Goal: Information Seeking & Learning: Learn about a topic

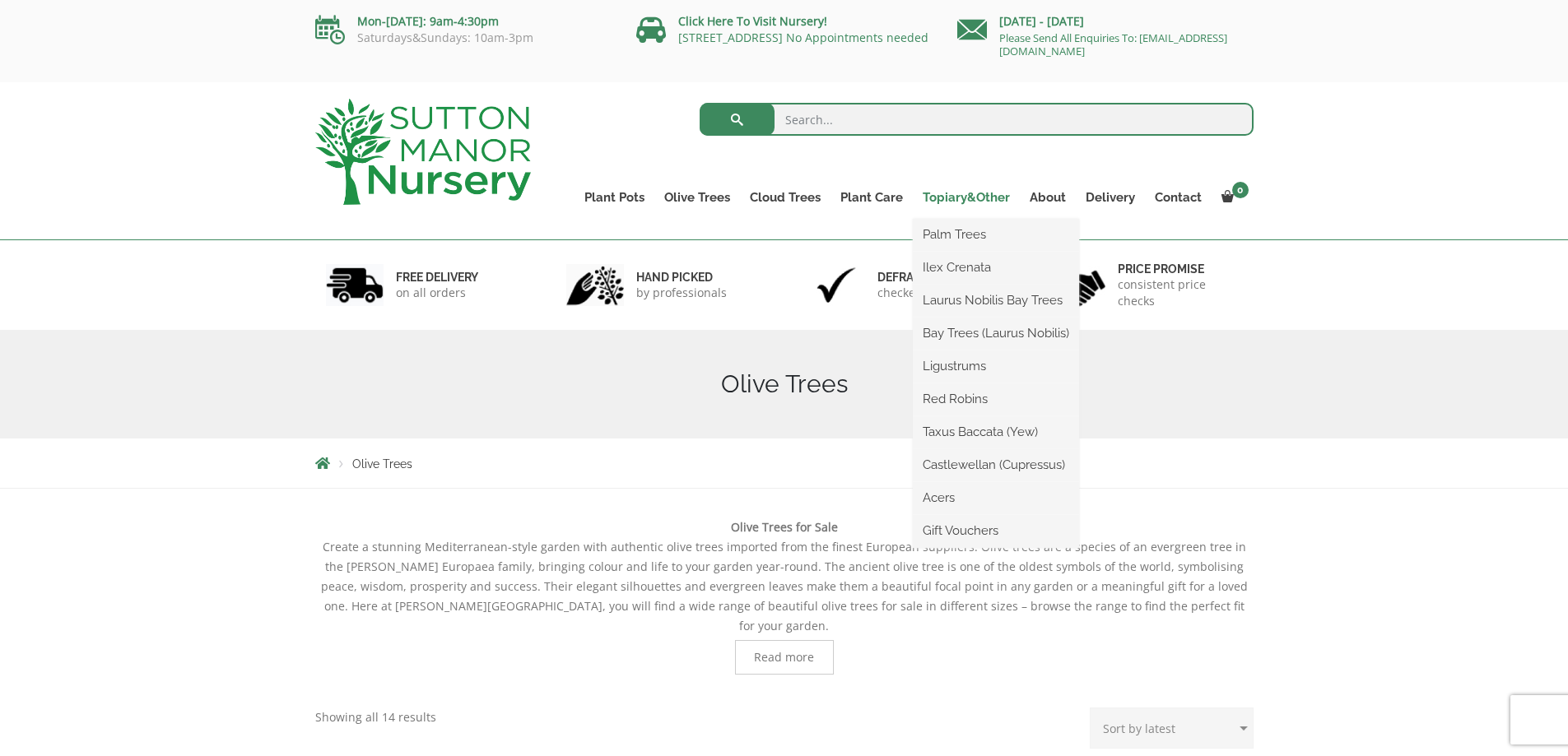
click at [973, 201] on link "Topiary&Other" at bounding box center [966, 197] width 107 height 23
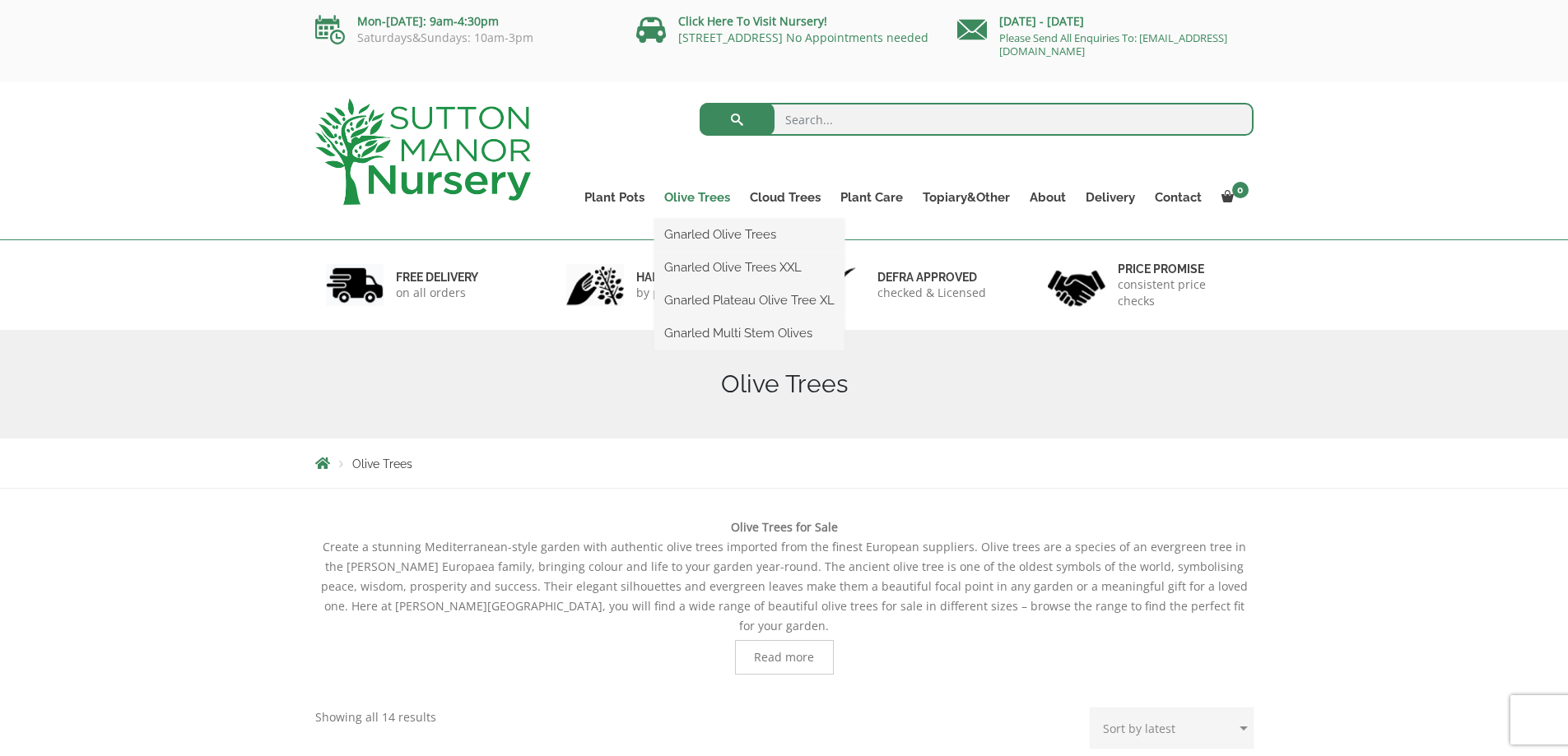
click at [712, 200] on link "Olive Trees" at bounding box center [697, 197] width 85 height 23
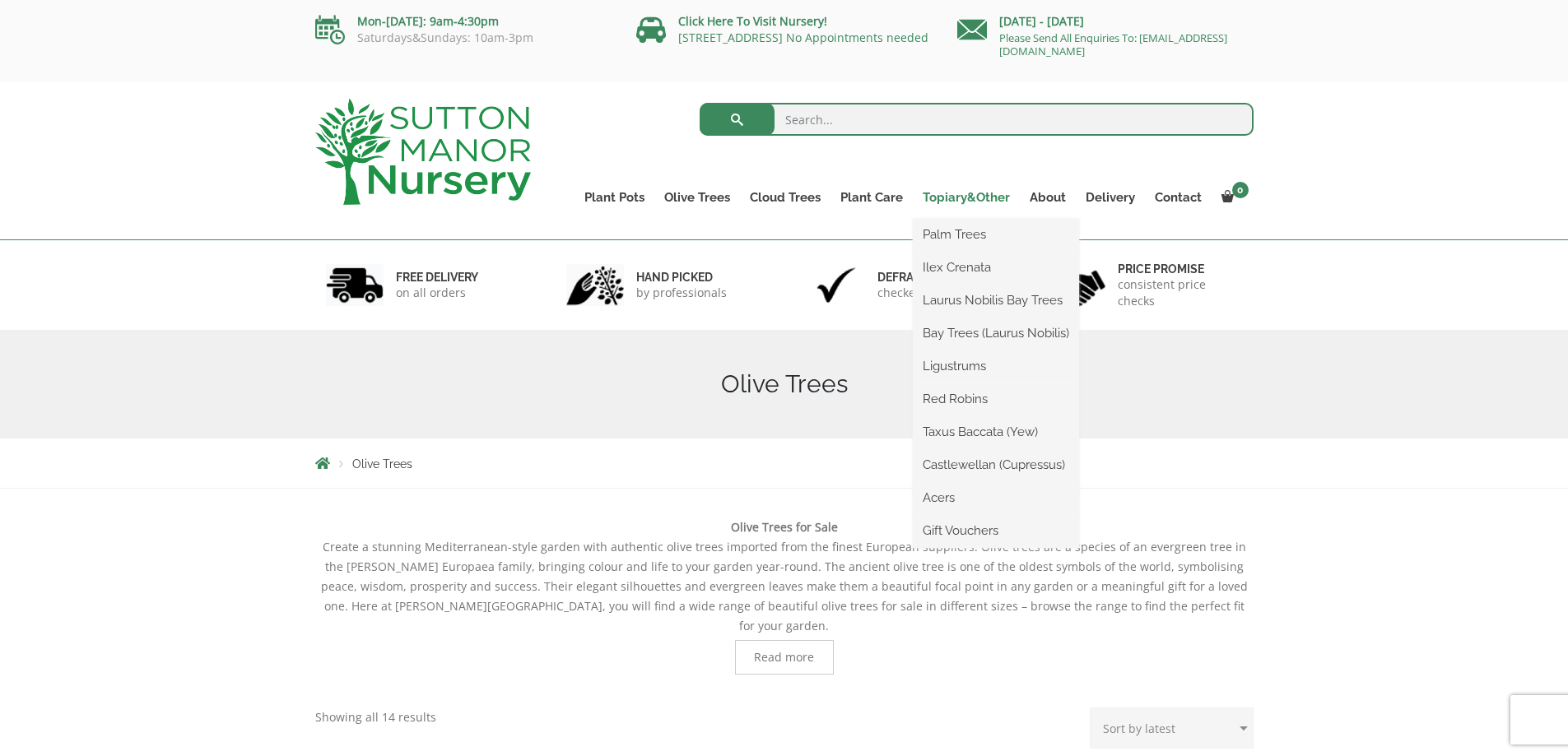
click at [966, 197] on link "Topiary&Other" at bounding box center [966, 197] width 107 height 23
click at [954, 191] on link "Topiary&Other" at bounding box center [966, 197] width 107 height 23
click at [952, 200] on link "Topiary&Other" at bounding box center [966, 197] width 107 height 23
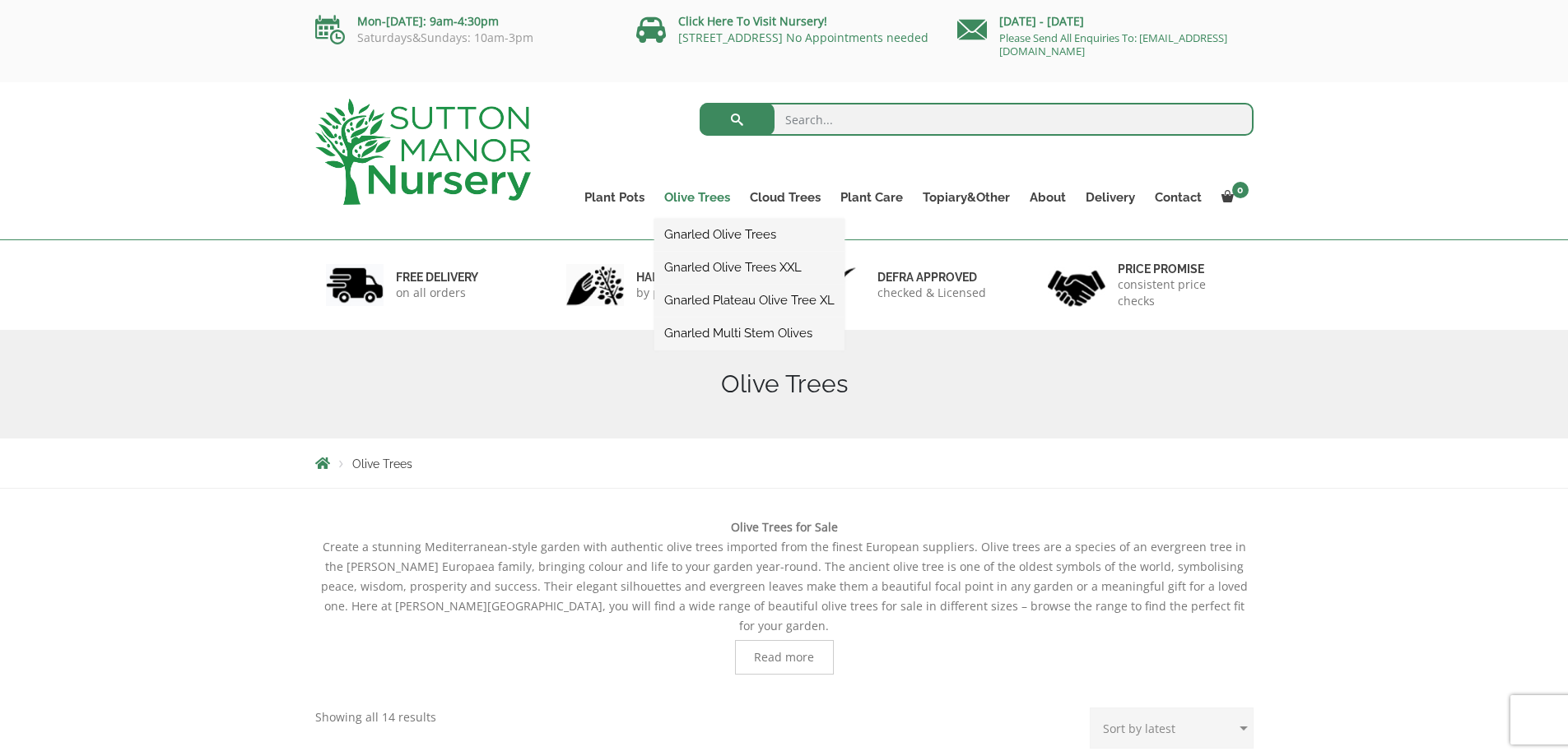
click at [700, 198] on link "Olive Trees" at bounding box center [697, 197] width 85 height 23
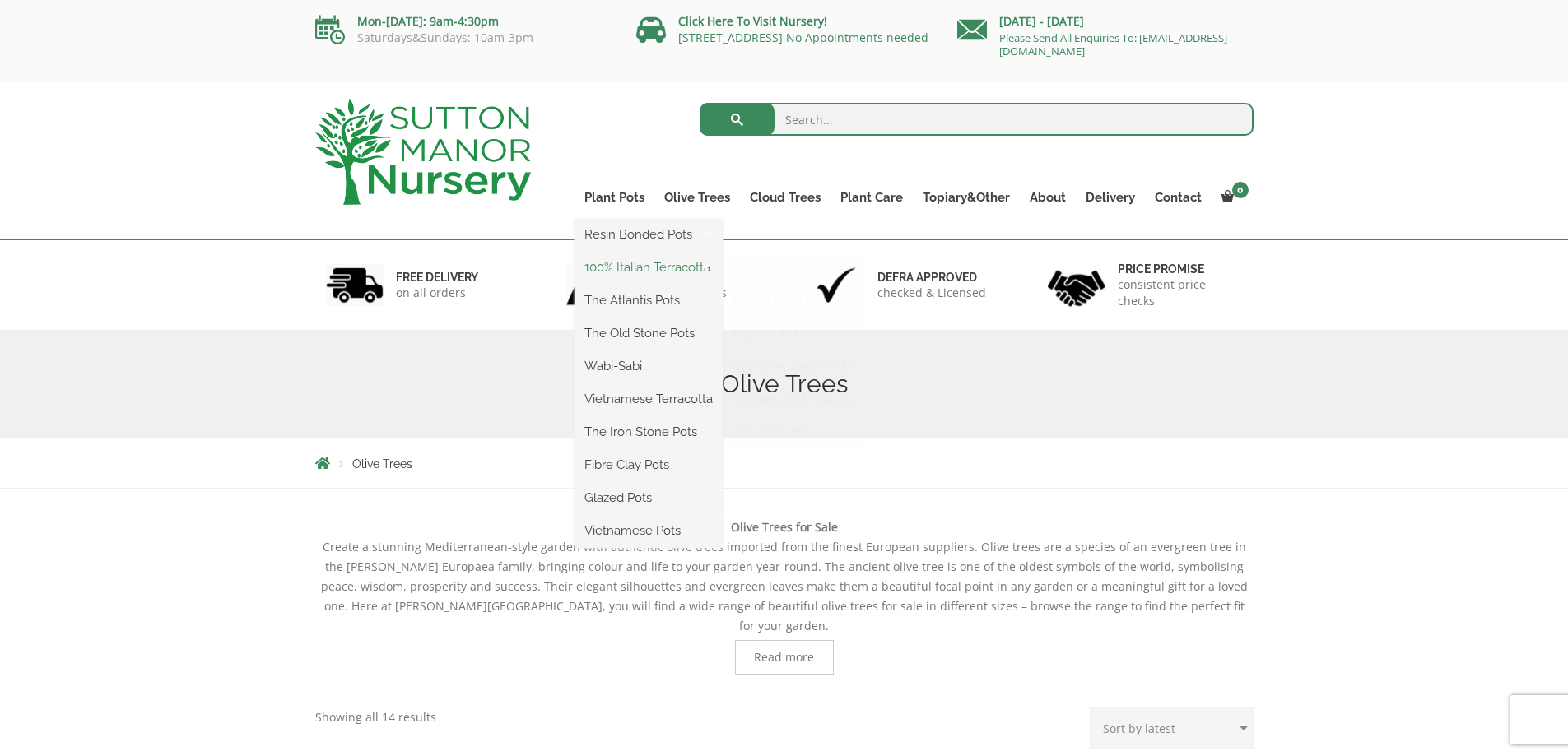
click at [616, 265] on link "100% Italian Terracotta" at bounding box center [648, 268] width 148 height 25
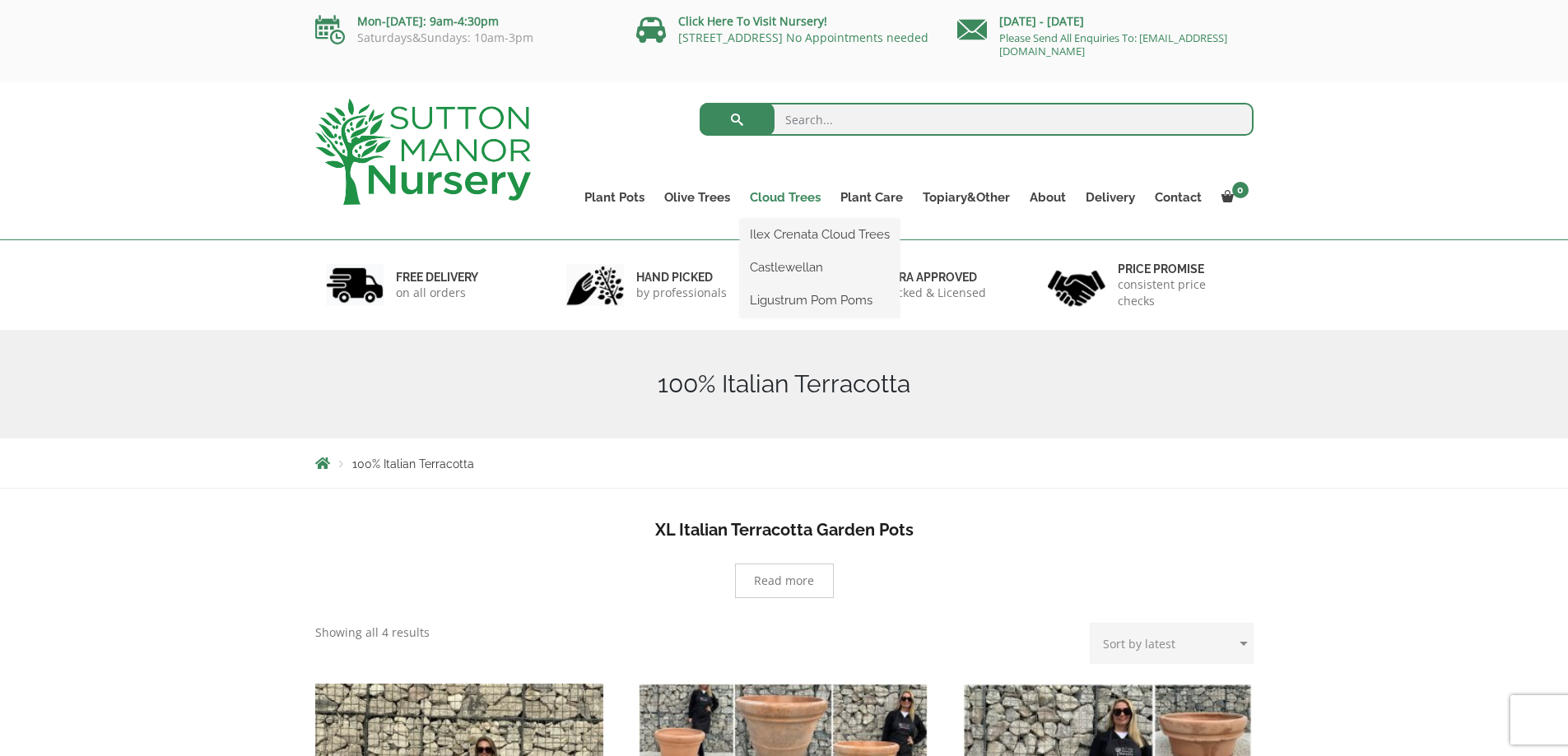
click at [788, 199] on link "Cloud Trees" at bounding box center [785, 197] width 90 height 23
click at [781, 237] on link "Ilex Crenata Cloud Trees" at bounding box center [820, 235] width 160 height 25
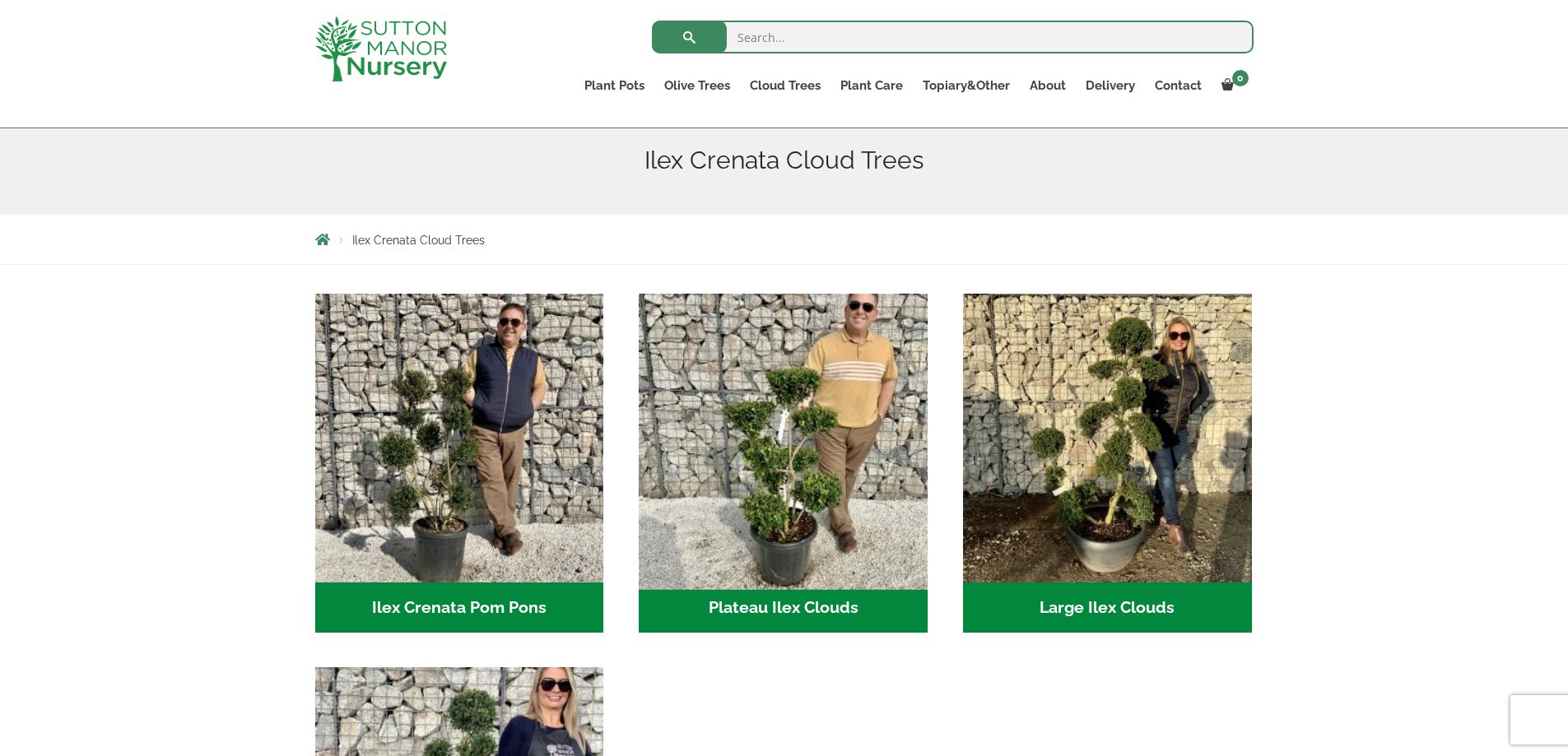
scroll to position [53, 0]
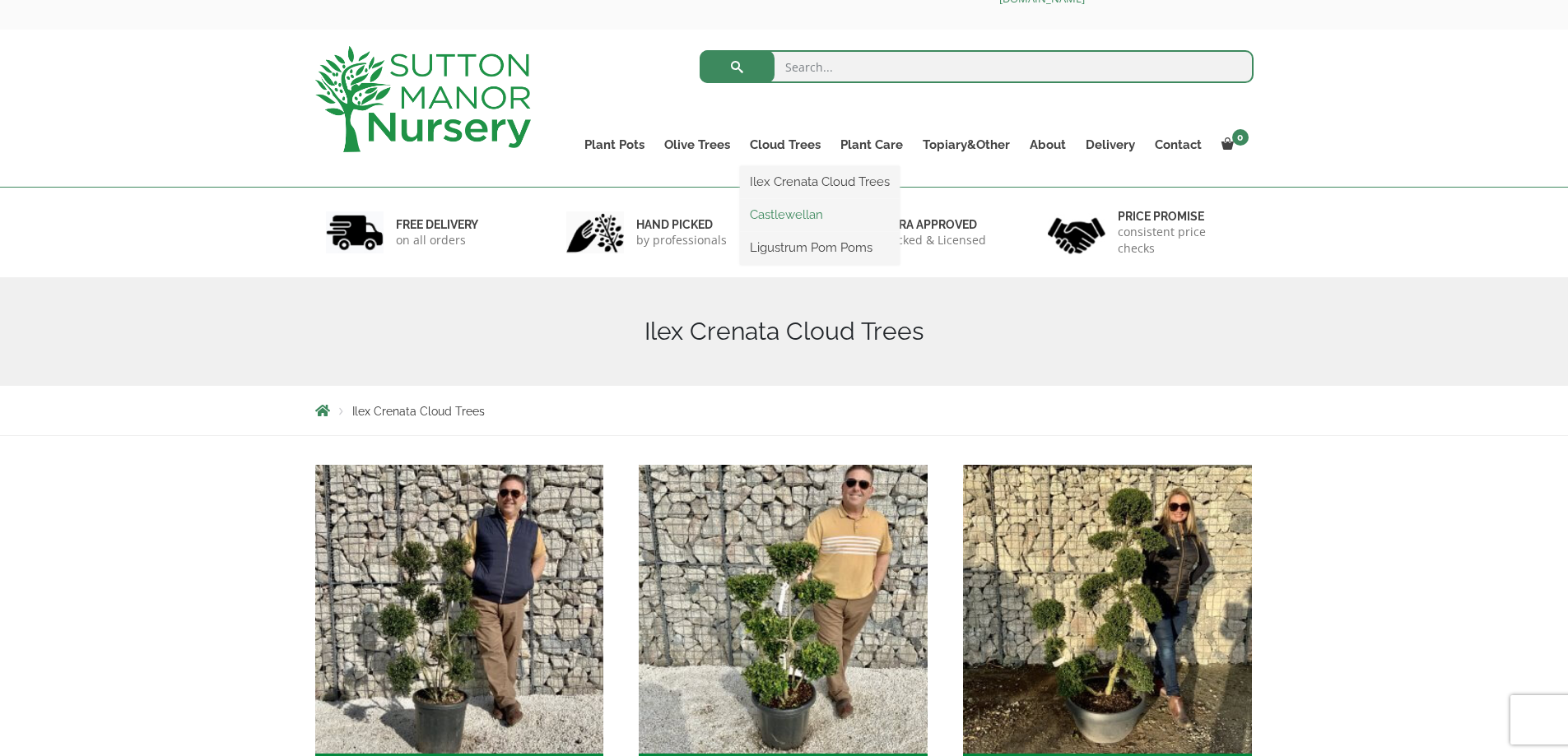
click at [782, 212] on link "Castlewellan" at bounding box center [820, 215] width 160 height 25
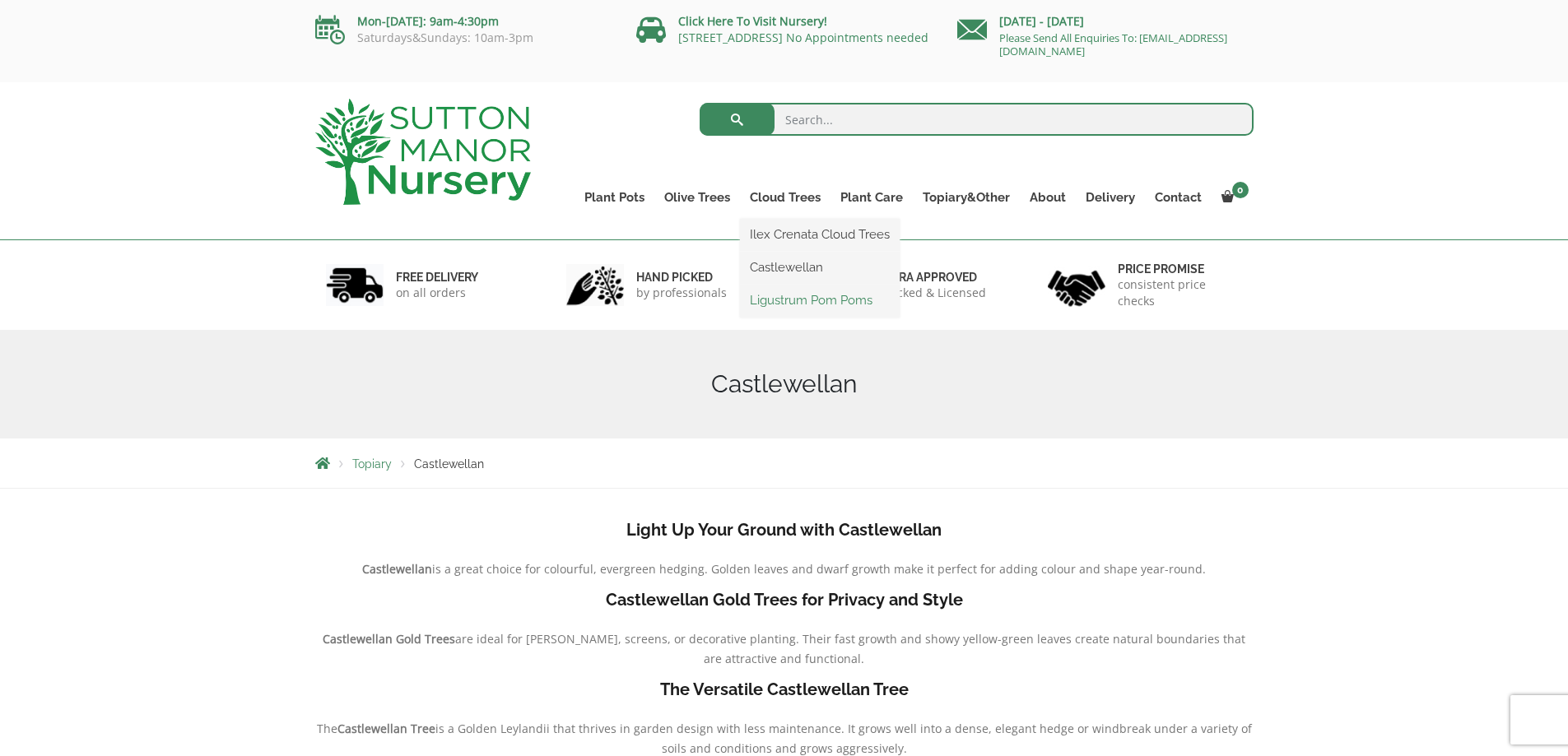
click at [784, 298] on link "Ligustrum Pom Poms" at bounding box center [820, 301] width 160 height 25
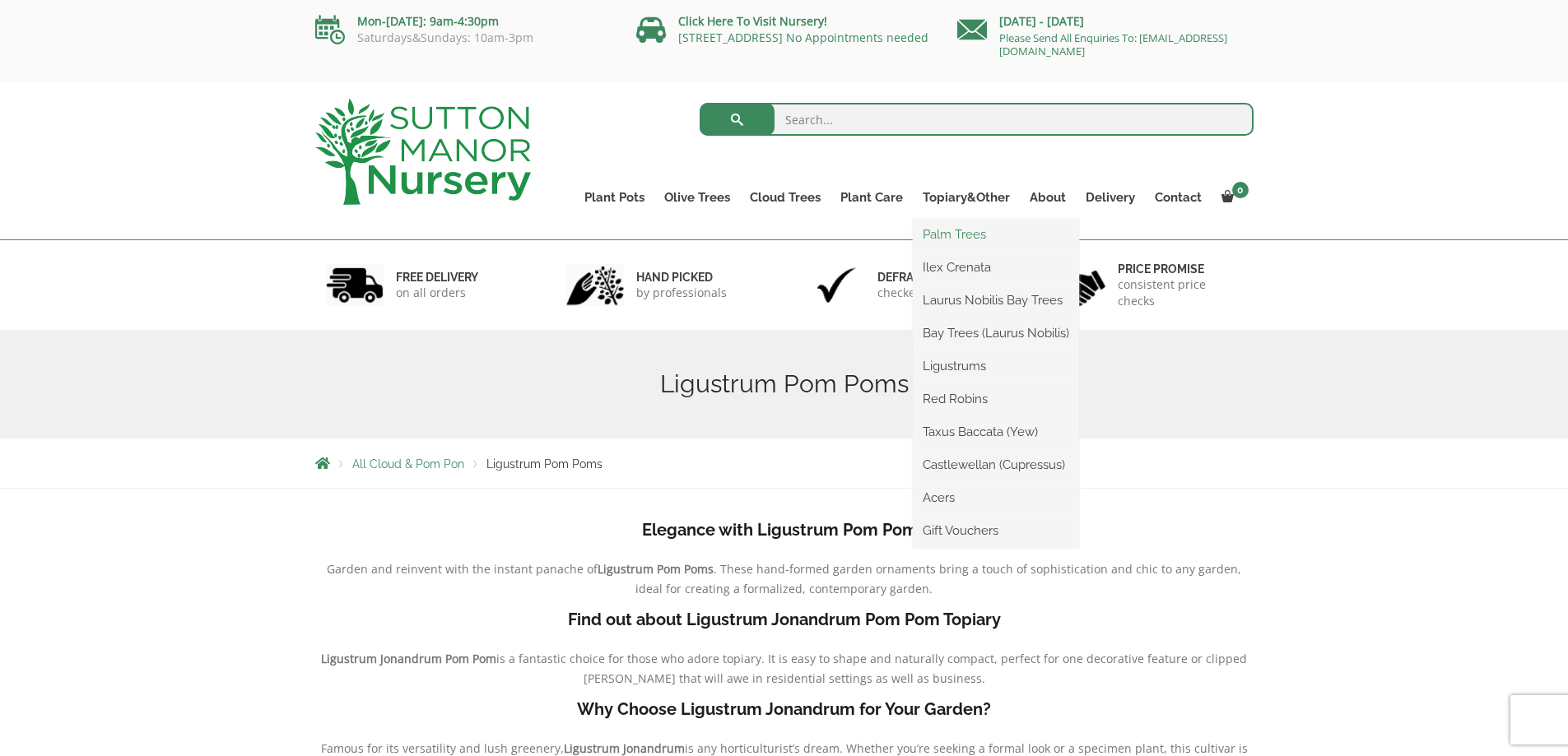
click at [959, 238] on link "Palm Trees" at bounding box center [996, 235] width 167 height 25
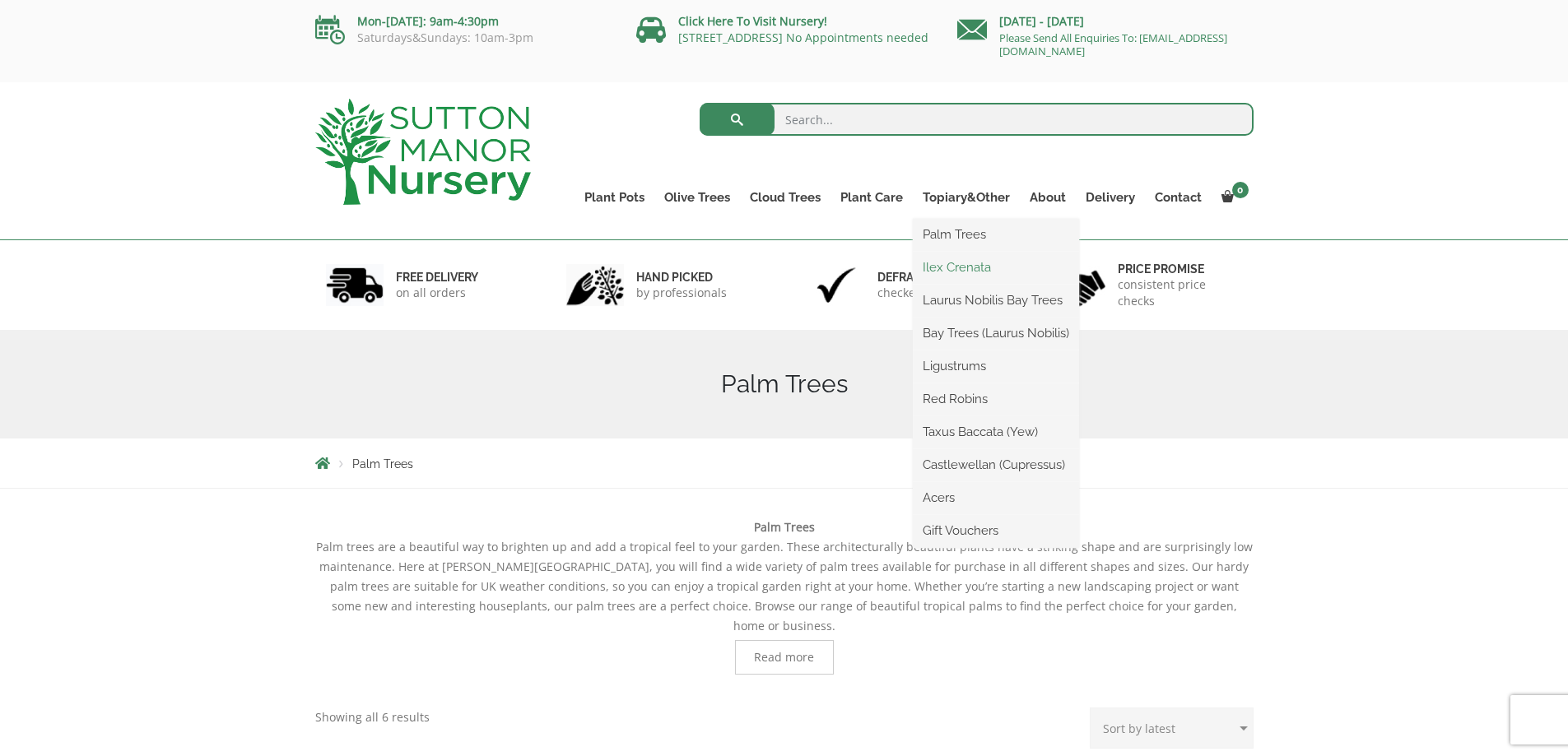
click at [974, 268] on link "Ilex Crenata" at bounding box center [996, 268] width 167 height 25
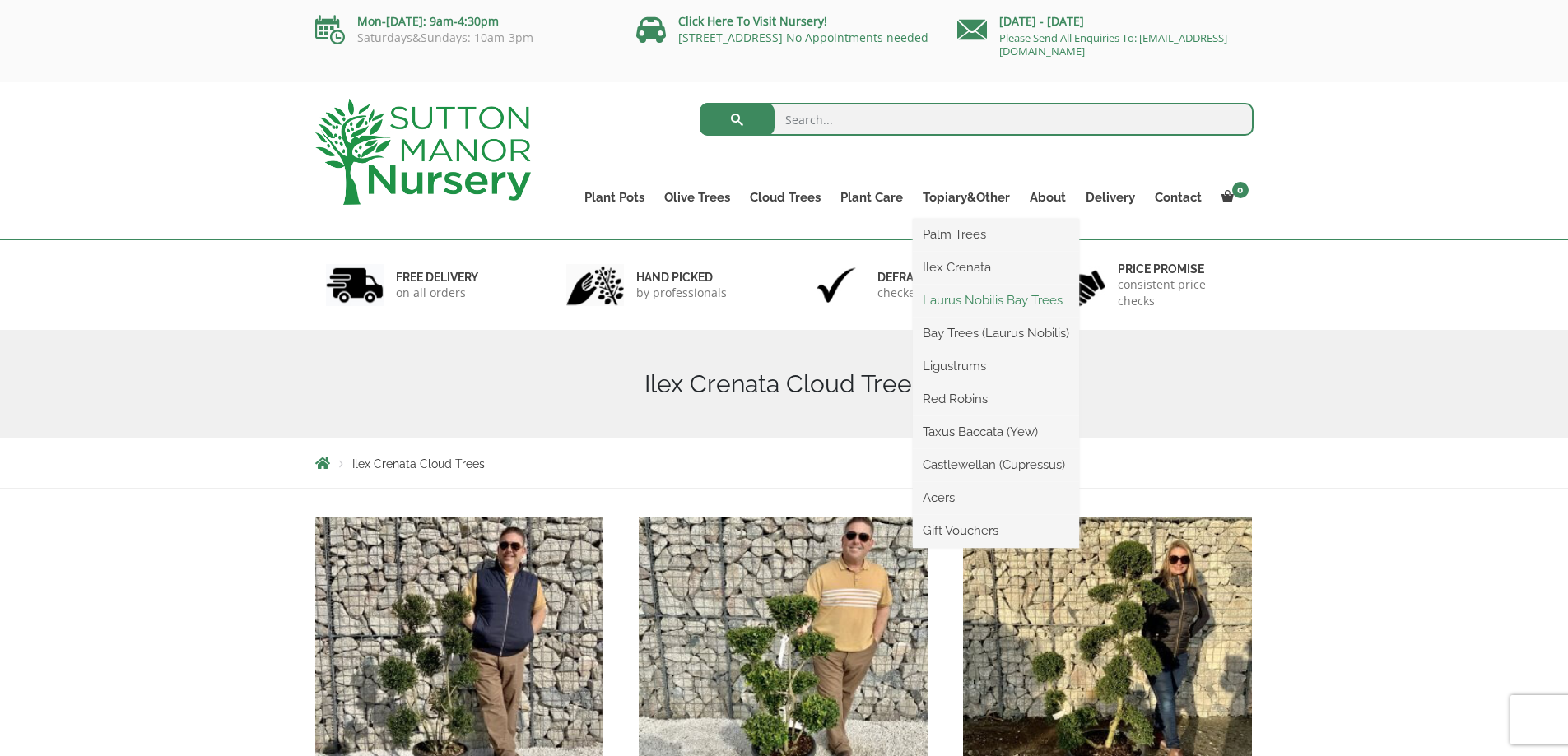
click at [972, 300] on link "Laurus Nobilis Bay Trees" at bounding box center [996, 301] width 167 height 25
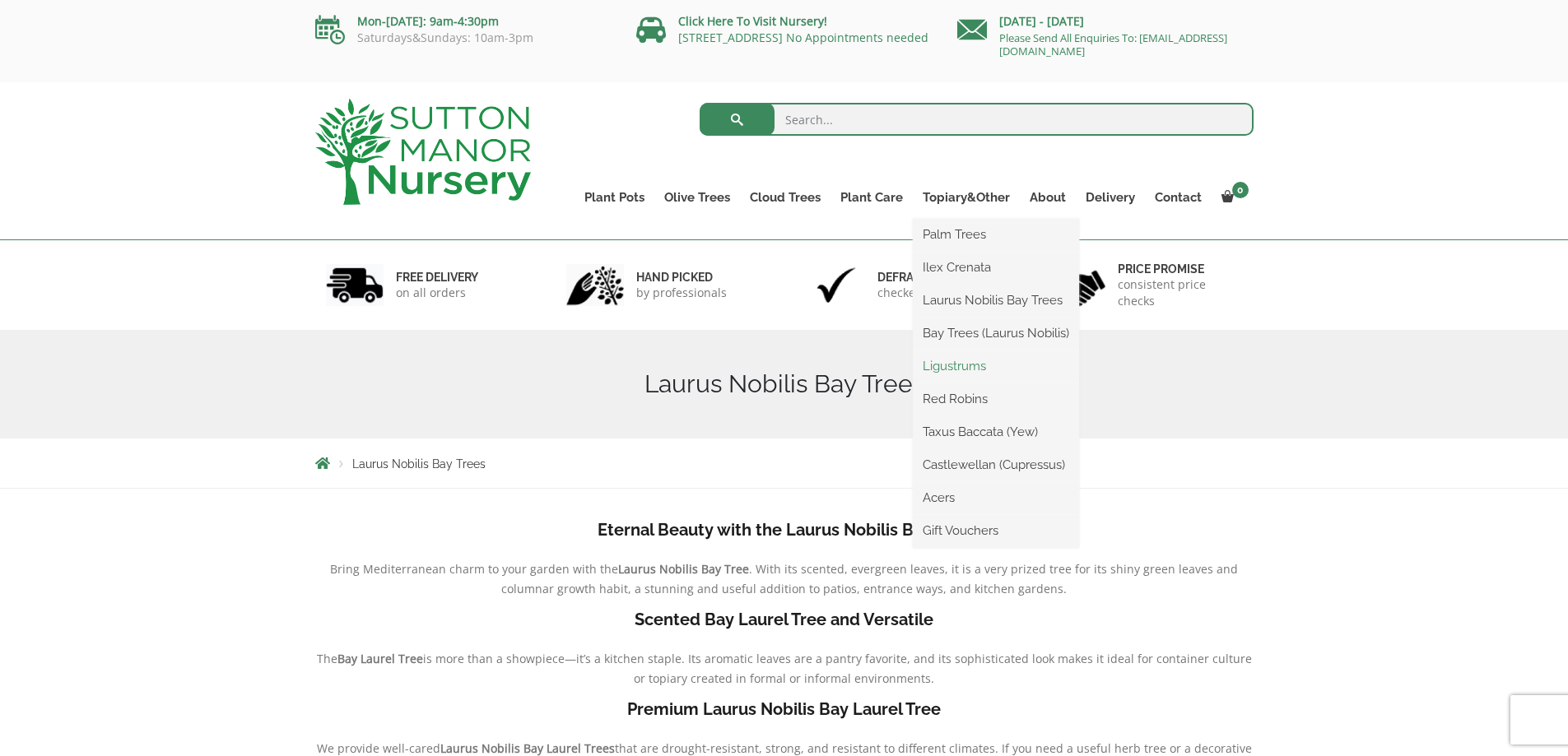
click at [967, 366] on link "Ligustrums" at bounding box center [996, 366] width 167 height 25
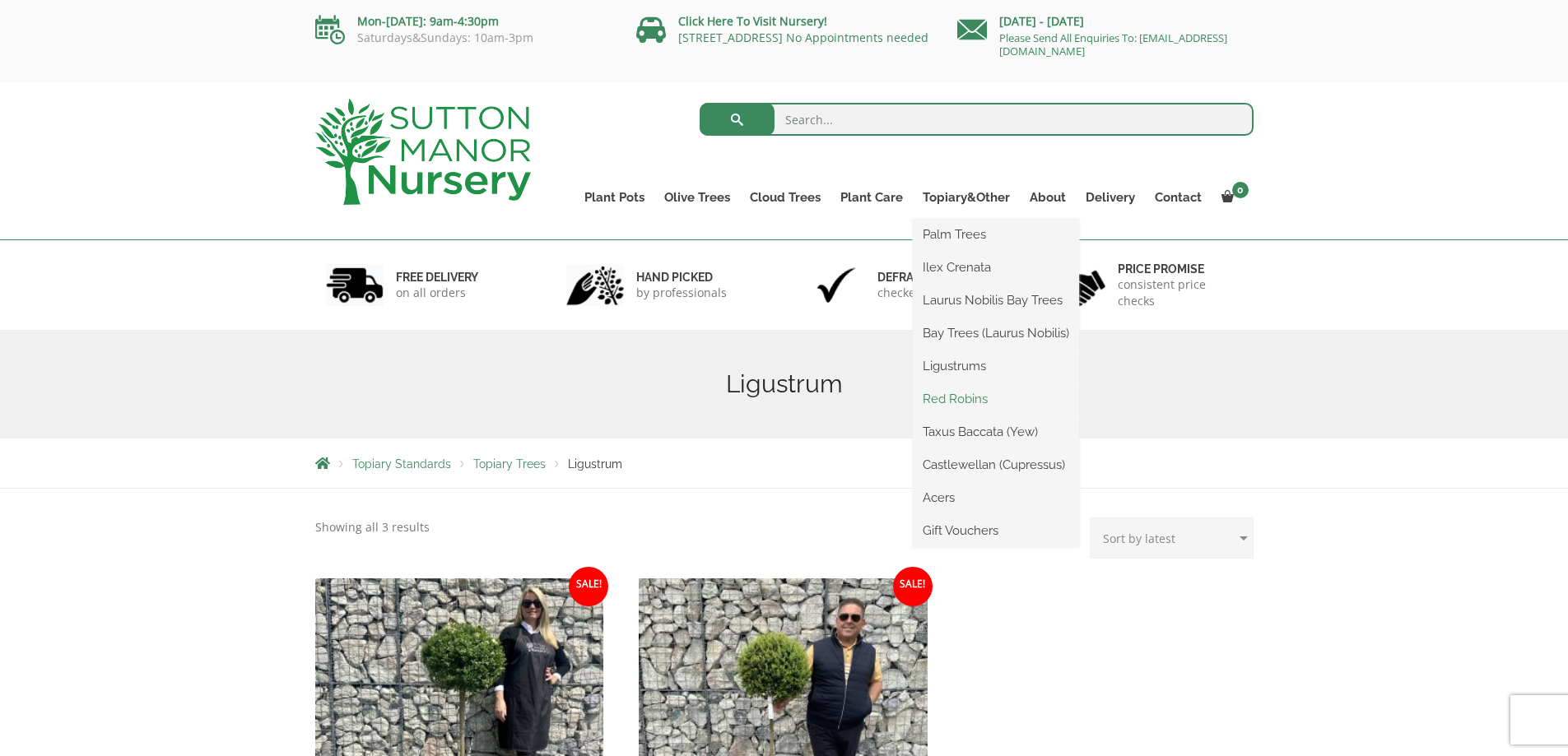
click at [938, 392] on link "Red Robins" at bounding box center [996, 400] width 167 height 25
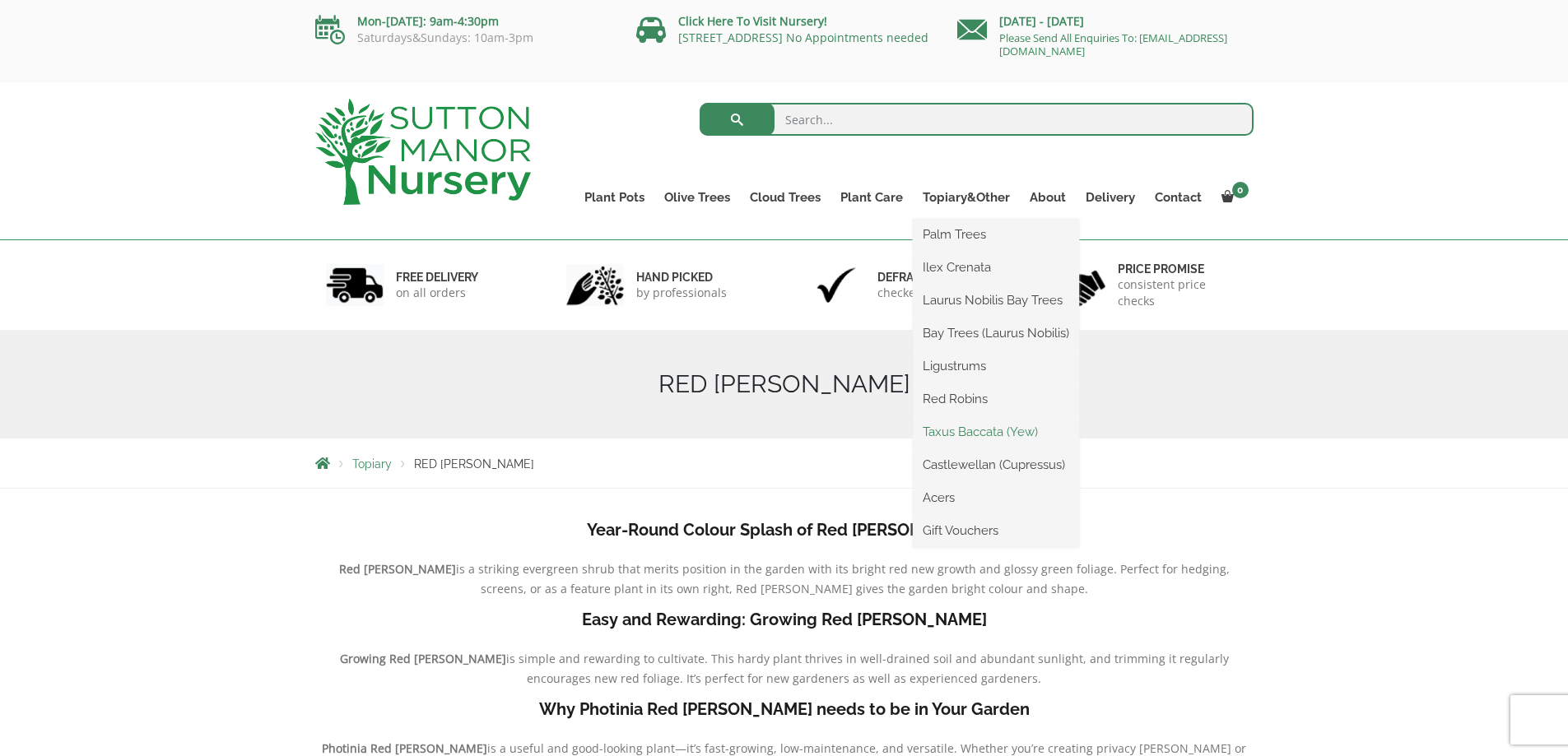
click at [973, 426] on link "Taxus Baccata (Yew)" at bounding box center [996, 432] width 167 height 25
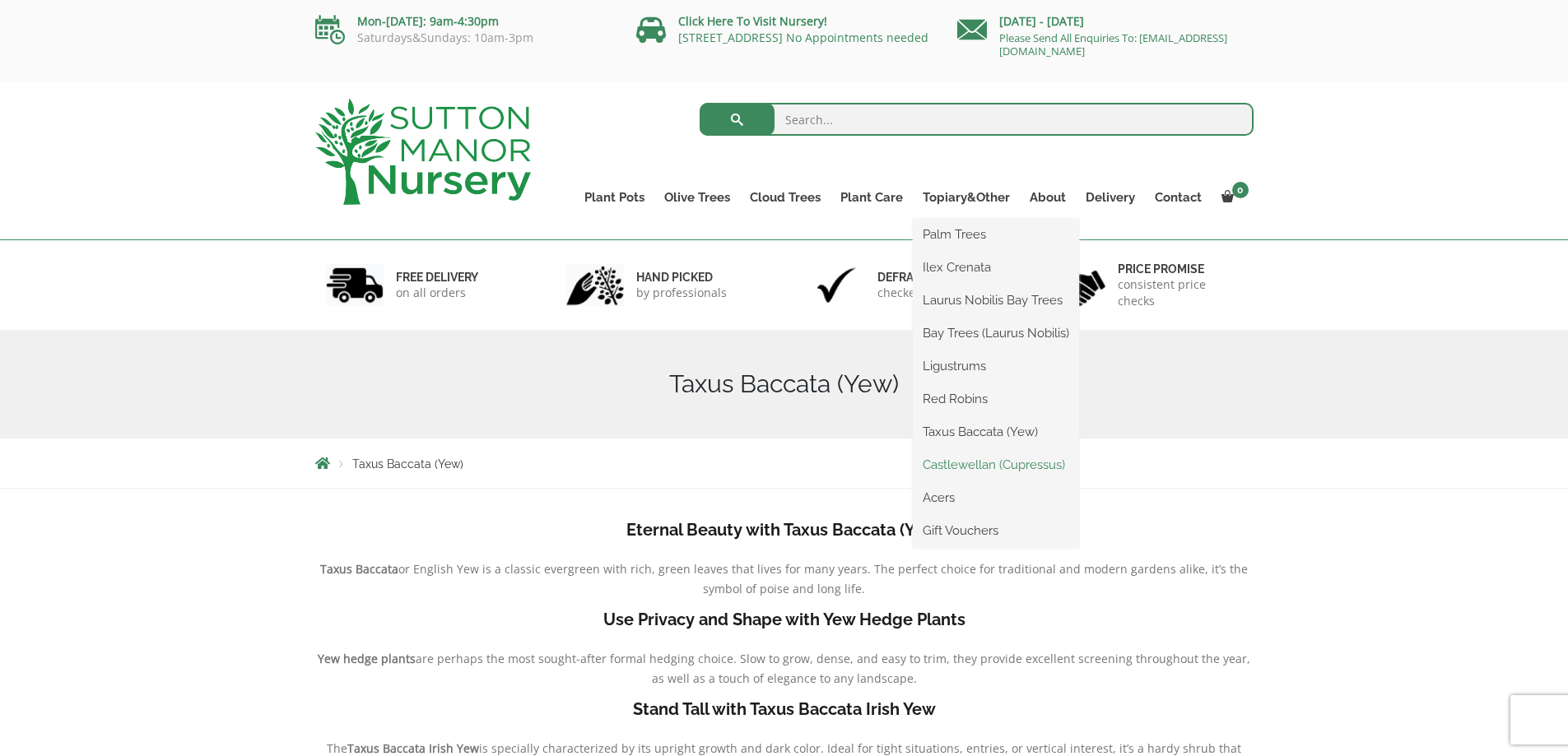
click at [966, 466] on link "Castlewellan (Cupressus)" at bounding box center [996, 465] width 167 height 25
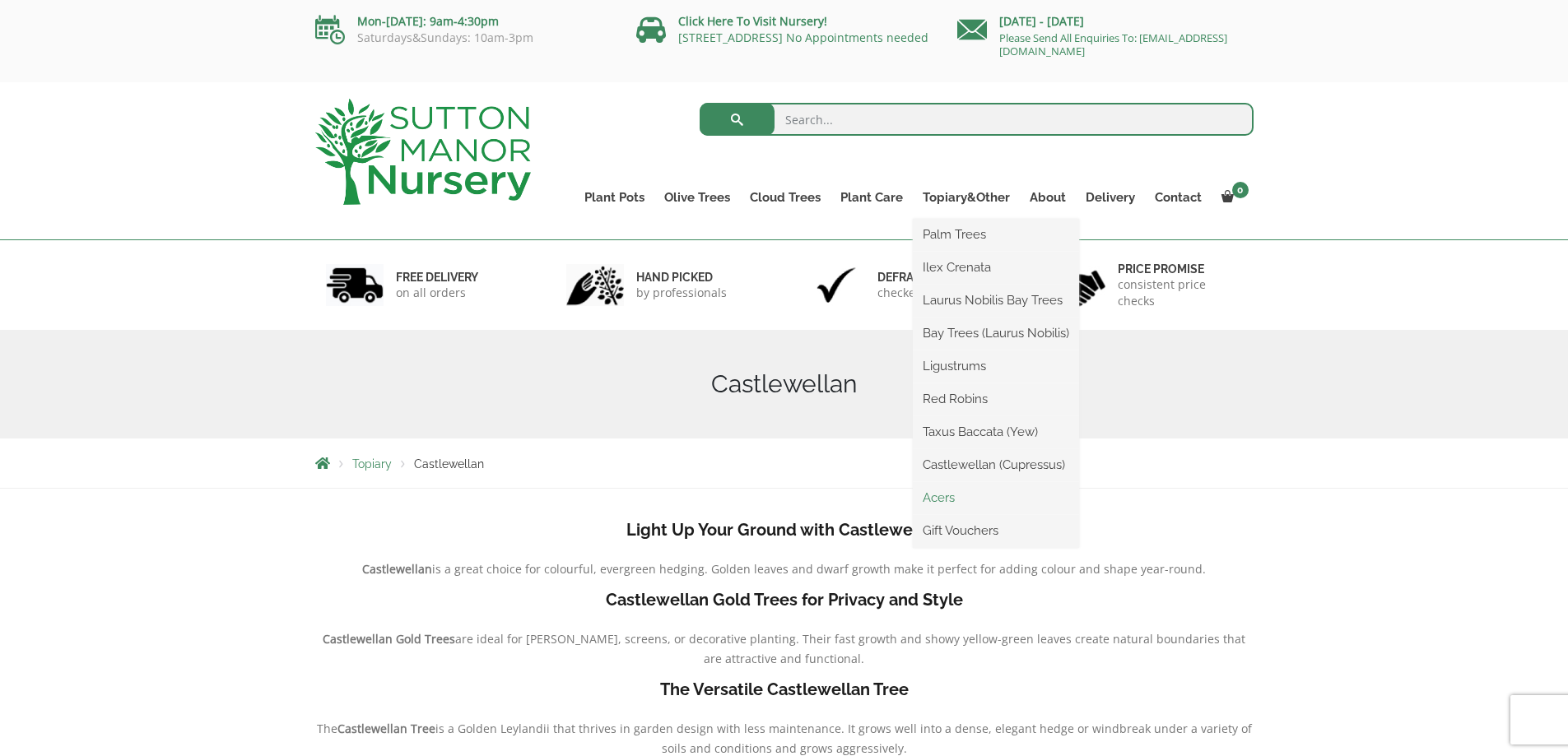
click at [939, 496] on link "Acers" at bounding box center [996, 498] width 167 height 25
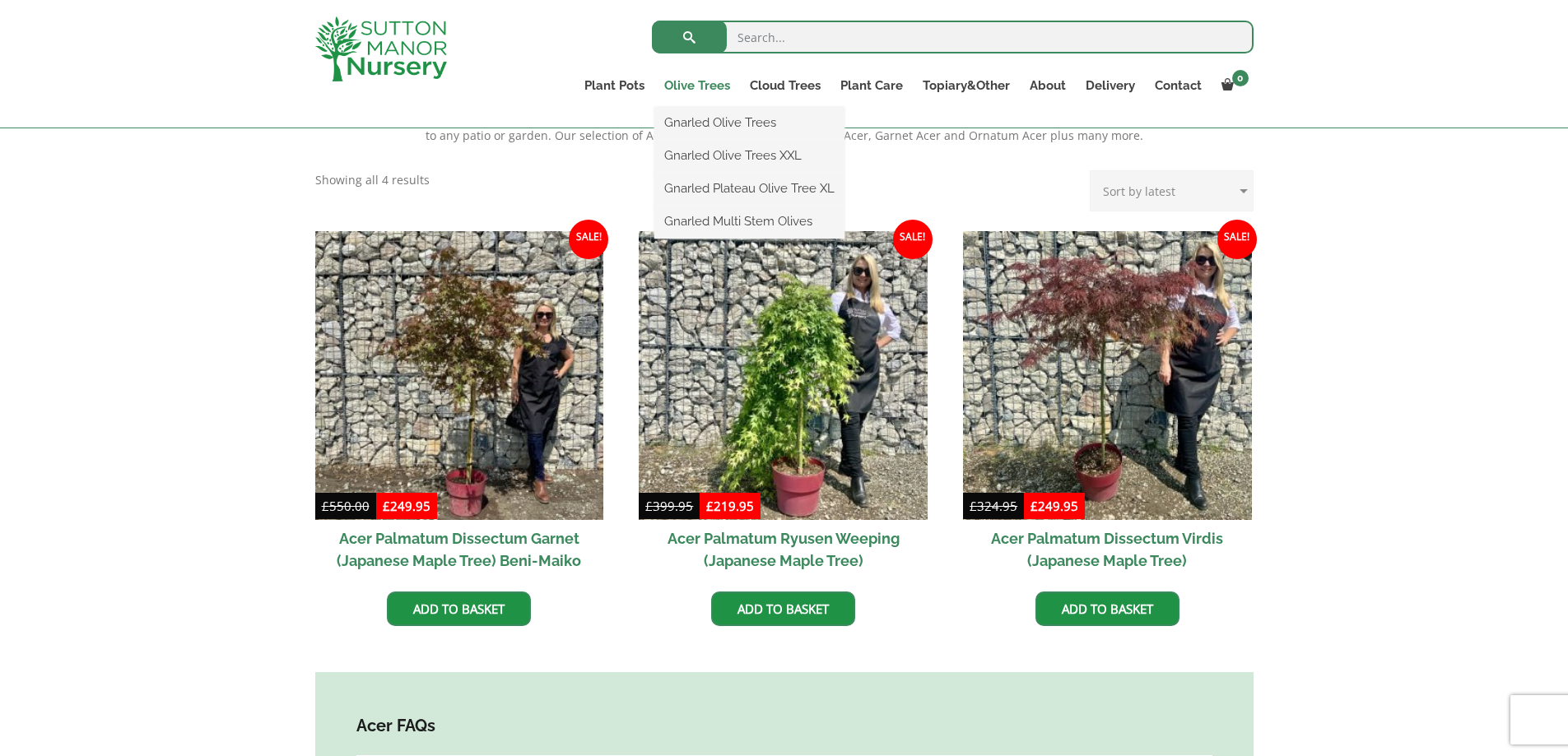
click at [717, 83] on link "Olive Trees" at bounding box center [697, 85] width 85 height 23
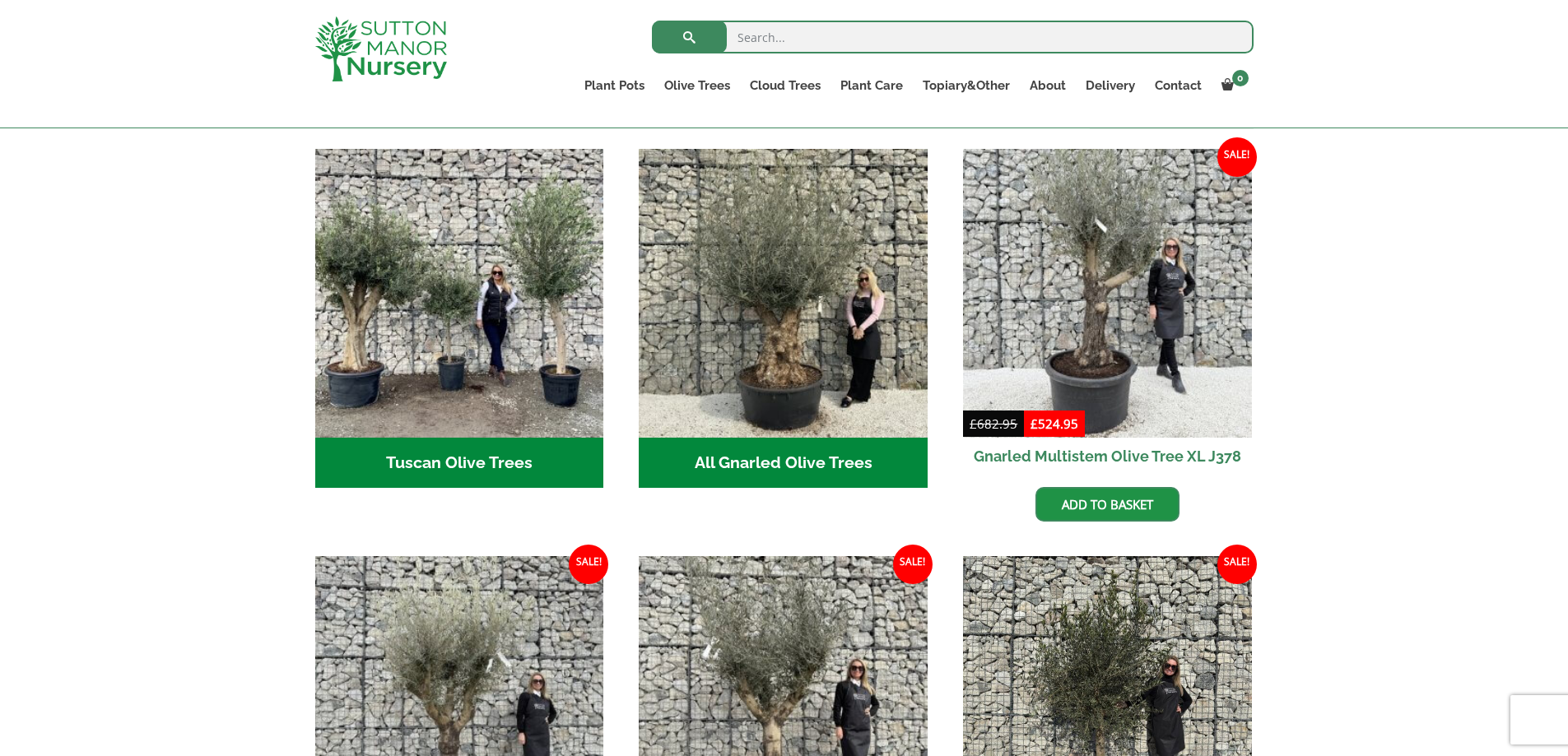
scroll to position [567, 0]
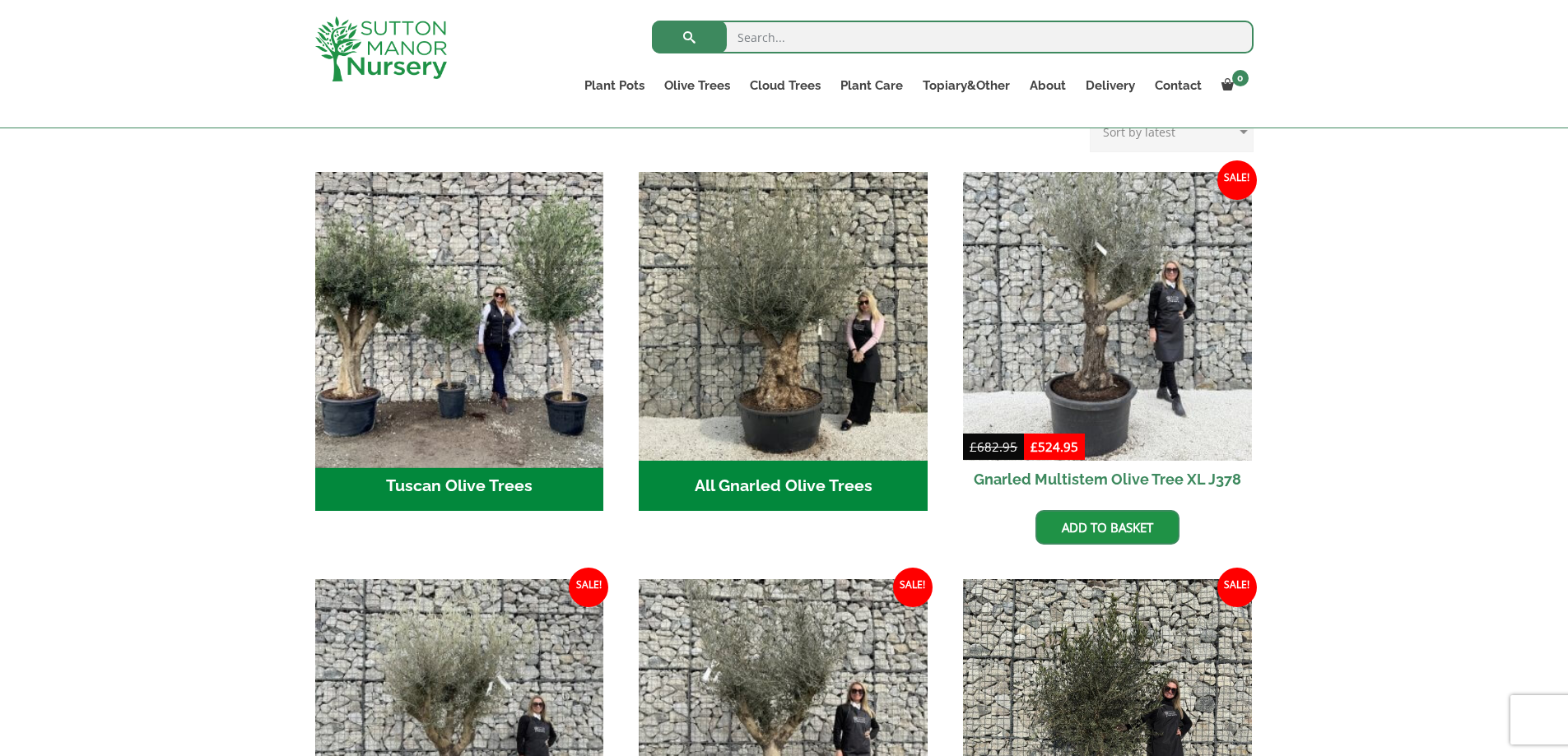
click at [397, 336] on img "Visit product category Tuscan Olive Trees" at bounding box center [459, 316] width 303 height 303
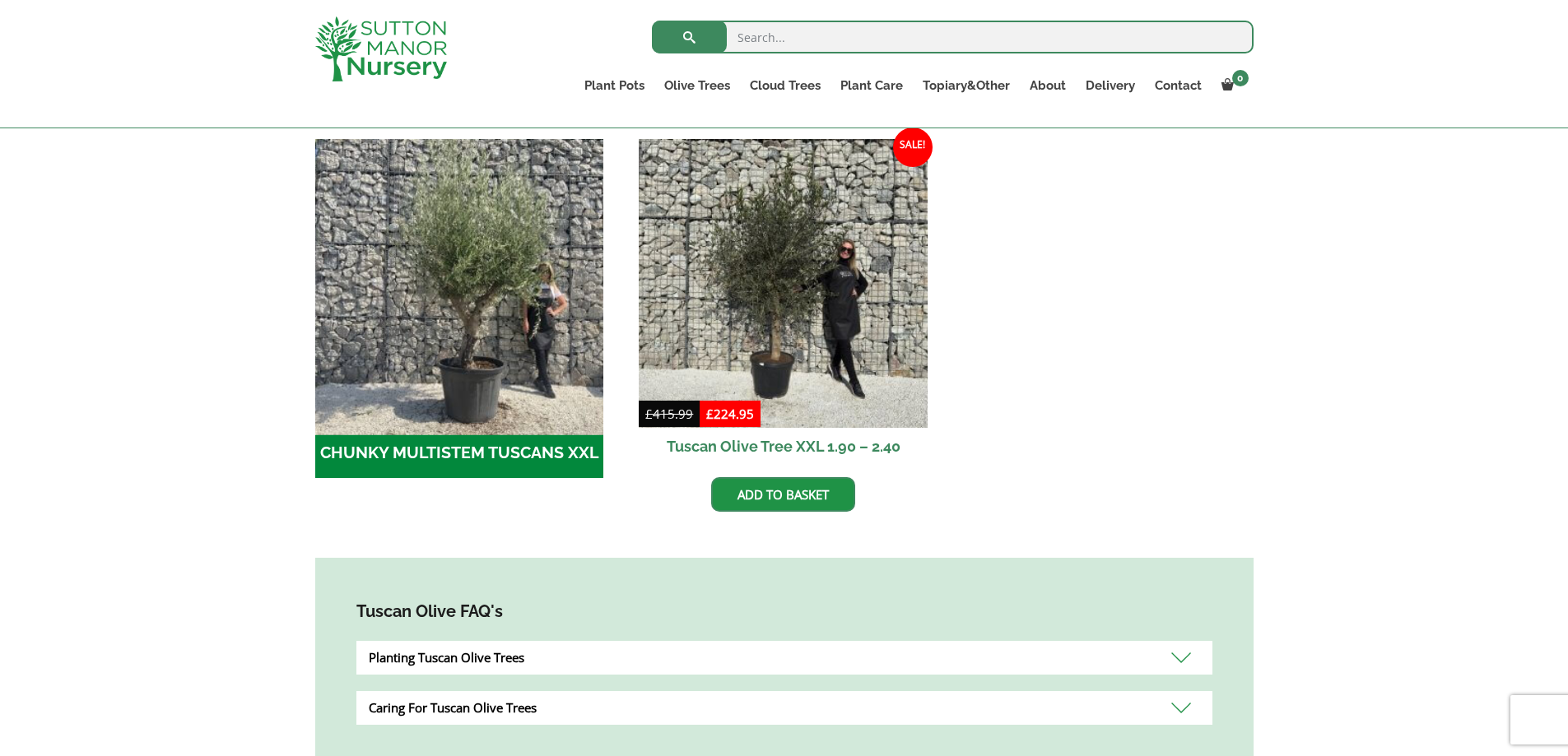
click at [416, 389] on img "Visit product category CHUNKY MULTISTEM TUSCANS XXL" at bounding box center [459, 283] width 303 height 303
